Goal: Information Seeking & Learning: Learn about a topic

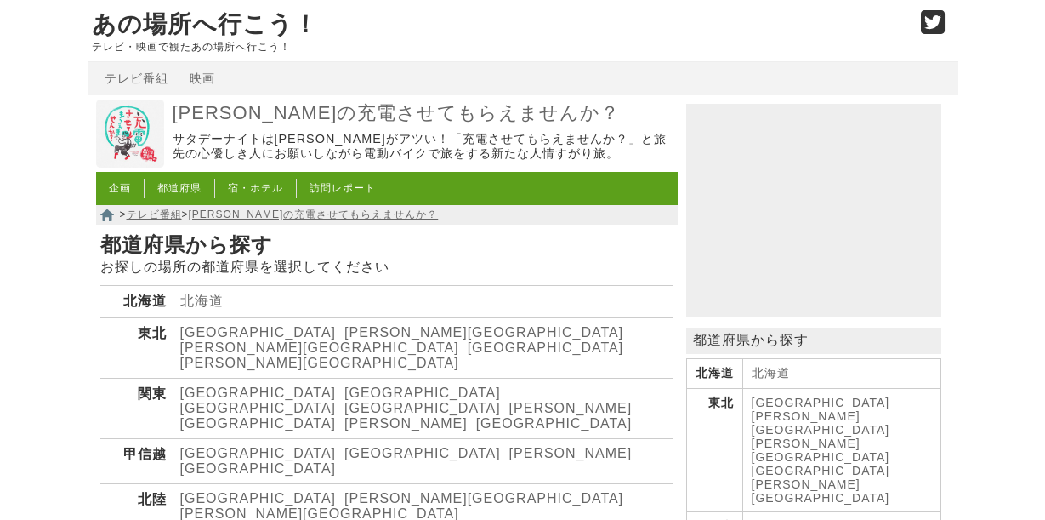
click at [193, 308] on link "北海道" at bounding box center [201, 300] width 43 height 14
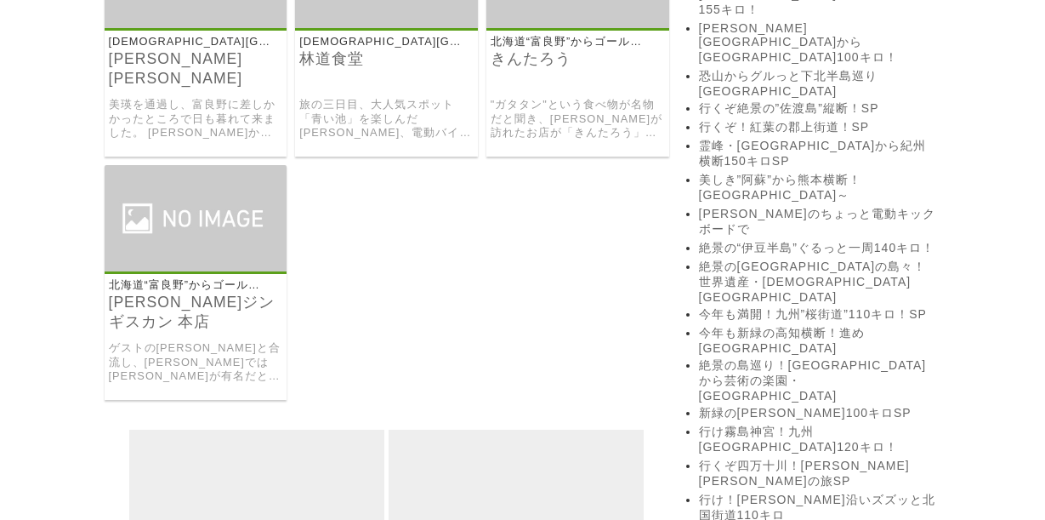
scroll to position [2402, 0]
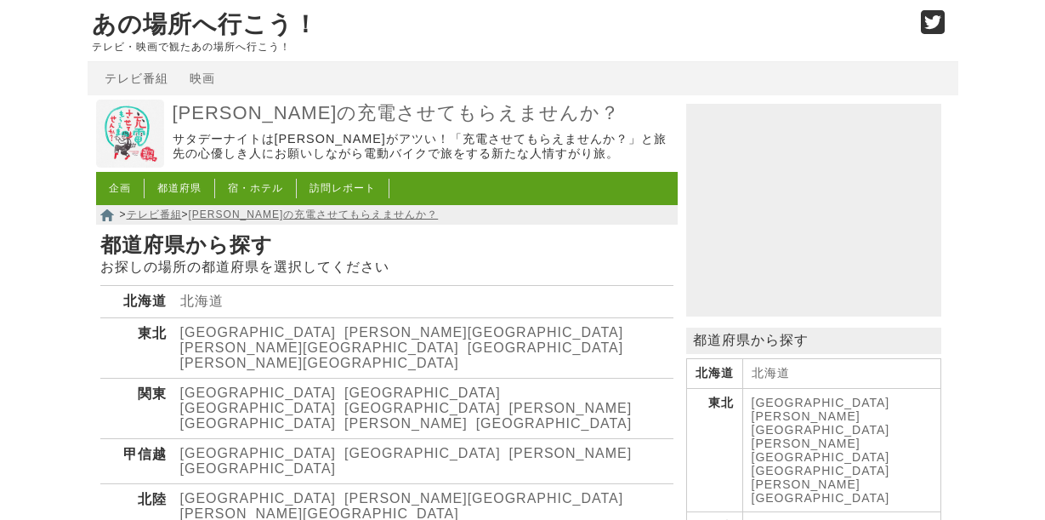
click at [308, 401] on link "[GEOGRAPHIC_DATA]" at bounding box center [258, 408] width 156 height 14
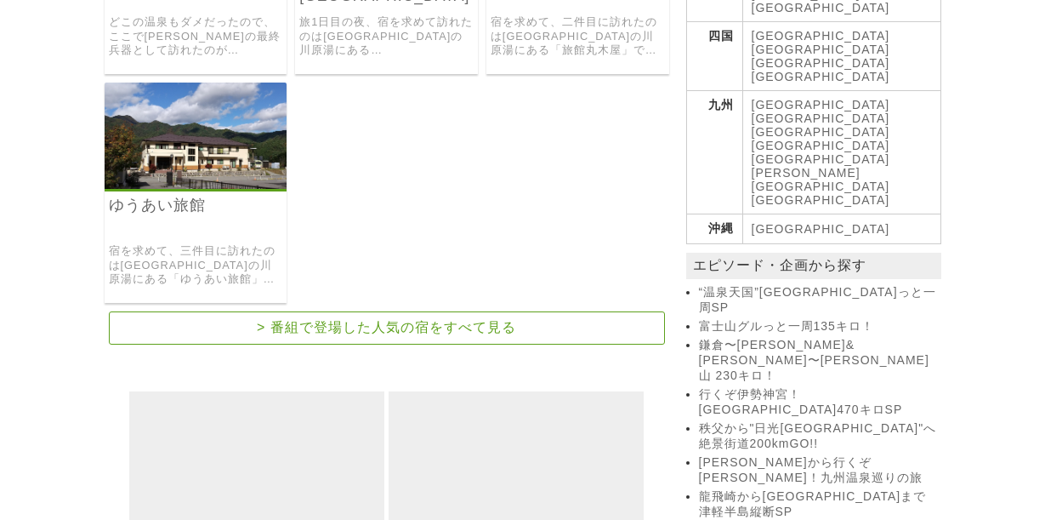
scroll to position [1015, 0]
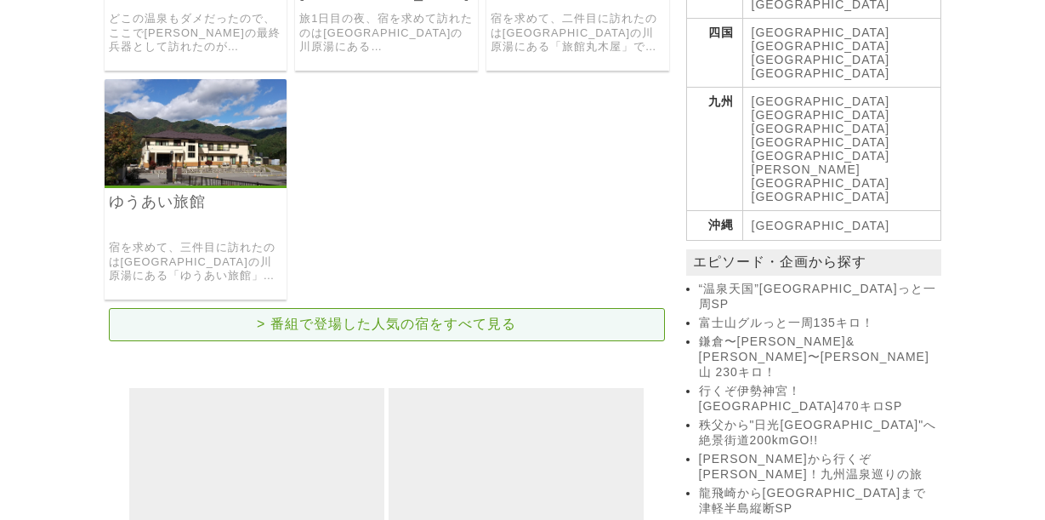
click at [406, 308] on link "> 番組で登場した人気の宿をすべて見る" at bounding box center [387, 324] width 556 height 33
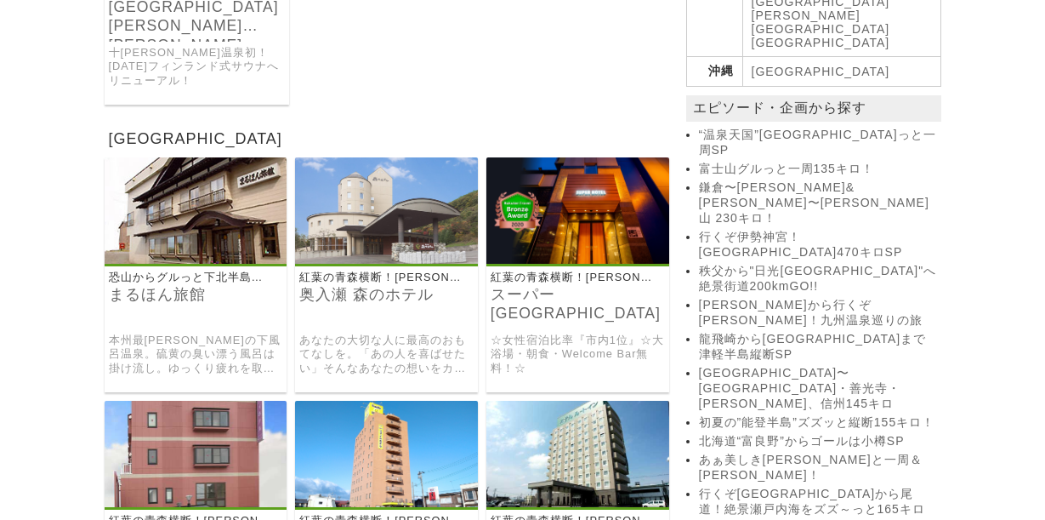
scroll to position [1185, 0]
